Goal: Task Accomplishment & Management: Use online tool/utility

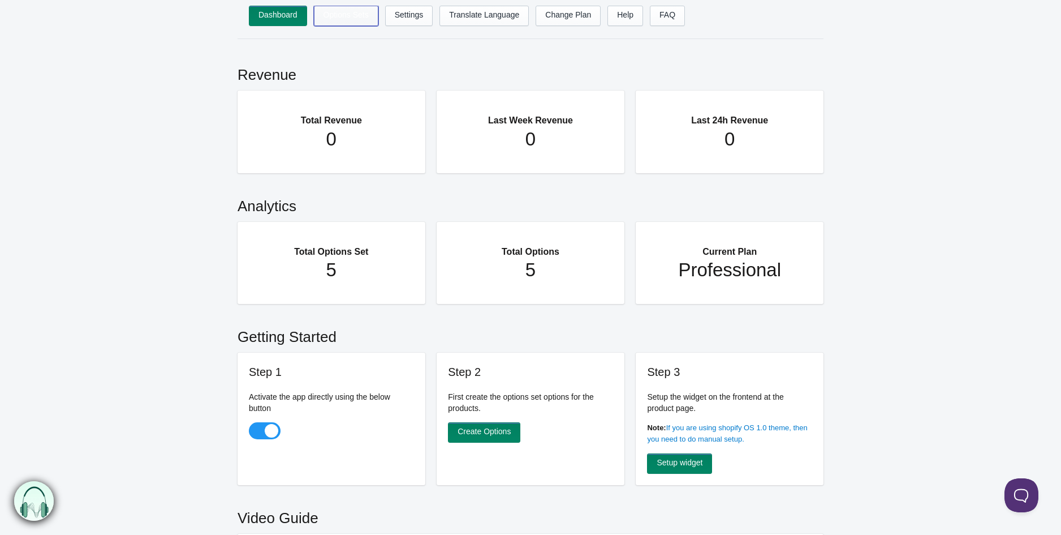
click at [347, 11] on link "Options Sets" at bounding box center [346, 16] width 64 height 20
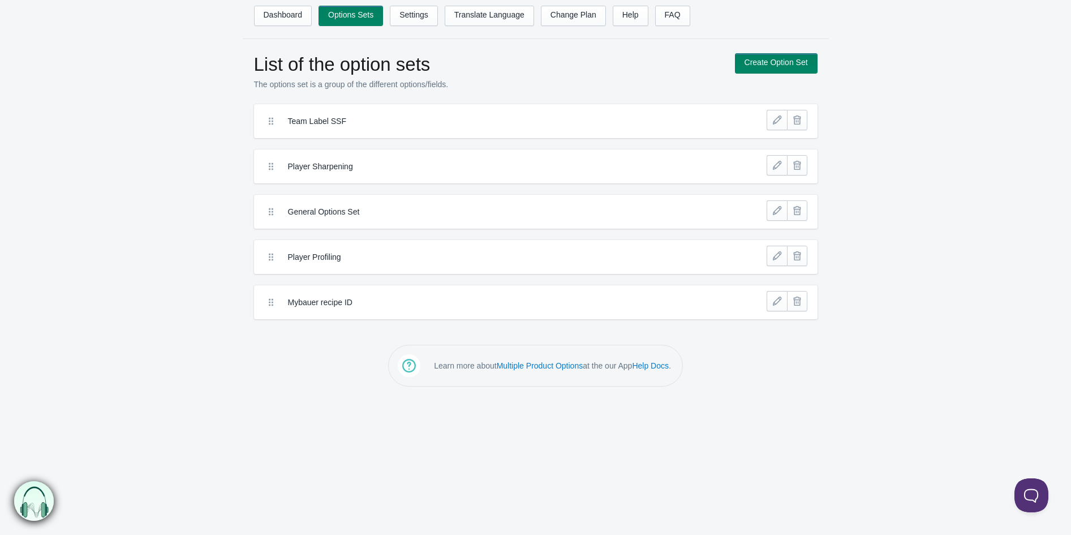
click at [351, 119] on label "Team Label SSF" at bounding box center [494, 120] width 412 height 11
click at [776, 122] on link at bounding box center [776, 120] width 20 height 20
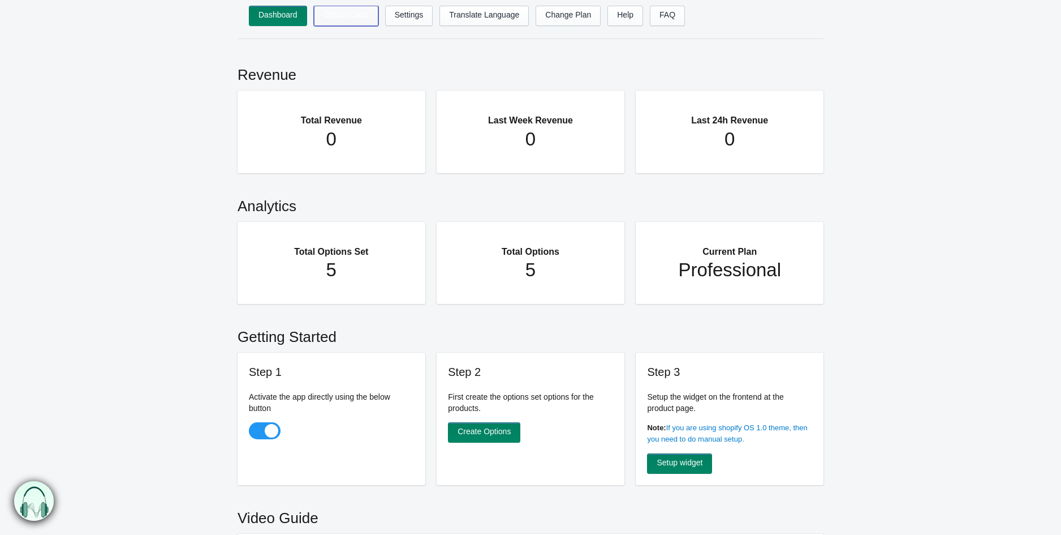
click at [351, 19] on link "Options Sets" at bounding box center [346, 16] width 64 height 20
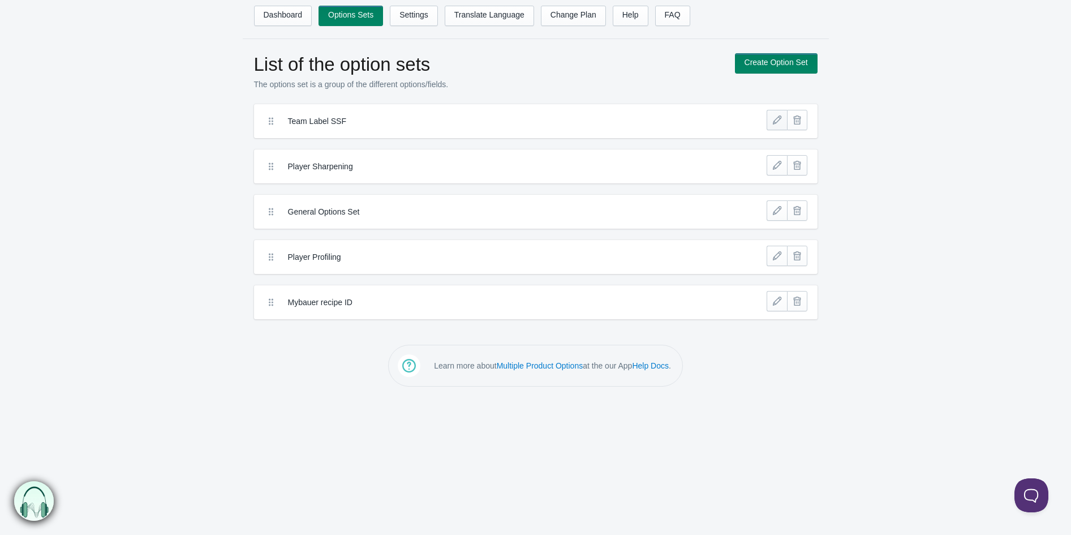
click at [773, 128] on link at bounding box center [776, 120] width 20 height 20
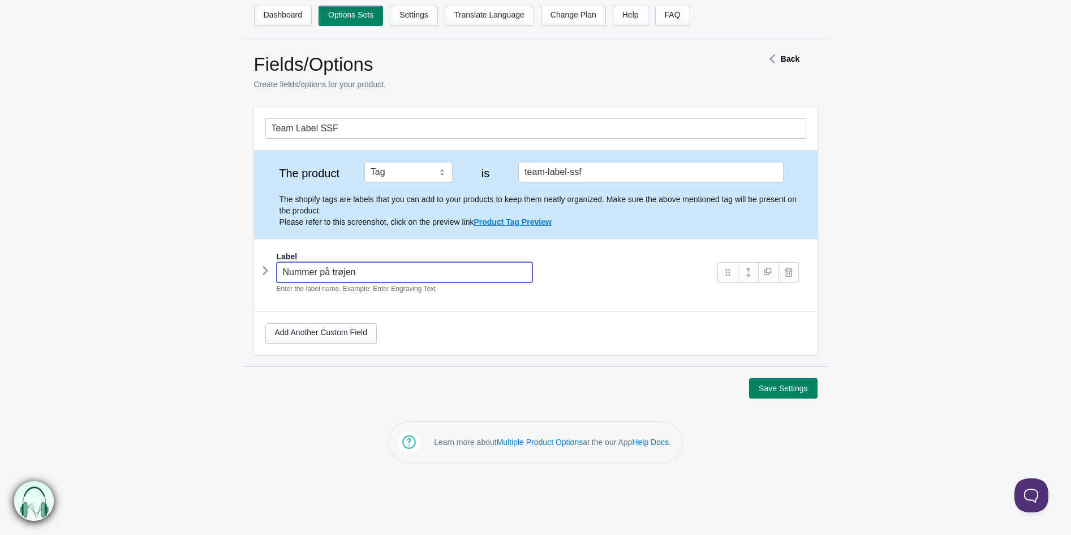
drag, startPoint x: 361, startPoint y: 274, endPoint x: 331, endPoint y: 282, distance: 30.5
click at [331, 281] on input "Nummer på trøjen" at bounding box center [405, 272] width 256 height 20
